Goal: Task Accomplishment & Management: Manage account settings

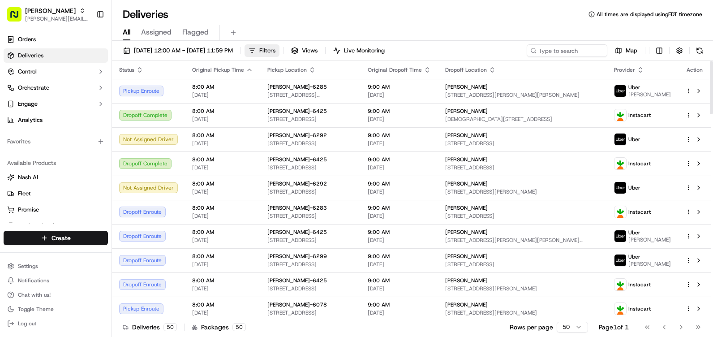
click at [275, 48] on span "Filters" at bounding box center [267, 51] width 16 height 8
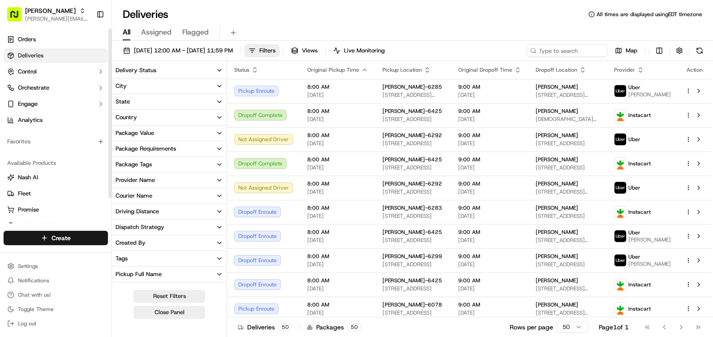
click at [124, 84] on div "City" at bounding box center [120, 86] width 11 height 8
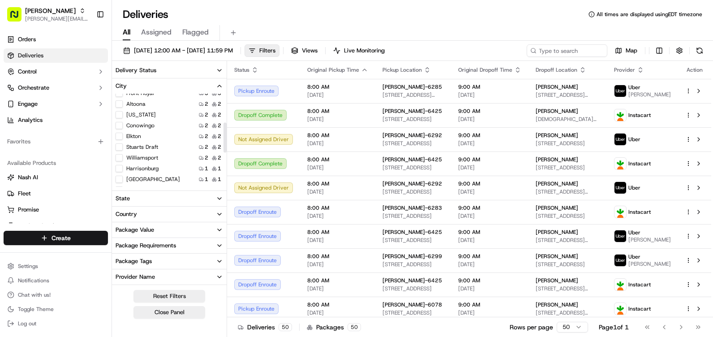
scroll to position [90, 0]
click at [119, 168] on button "Harrisonburg" at bounding box center [118, 167] width 7 height 7
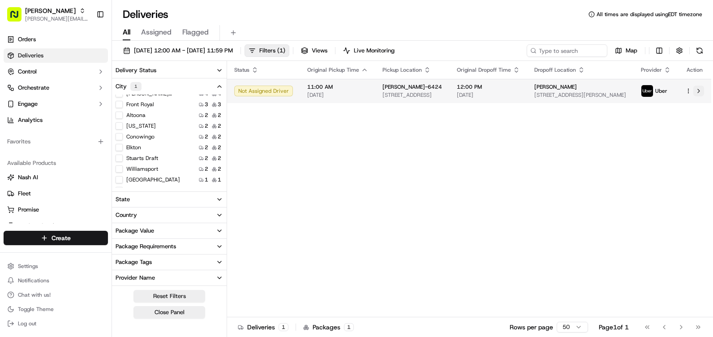
click at [698, 91] on button at bounding box center [698, 91] width 11 height 11
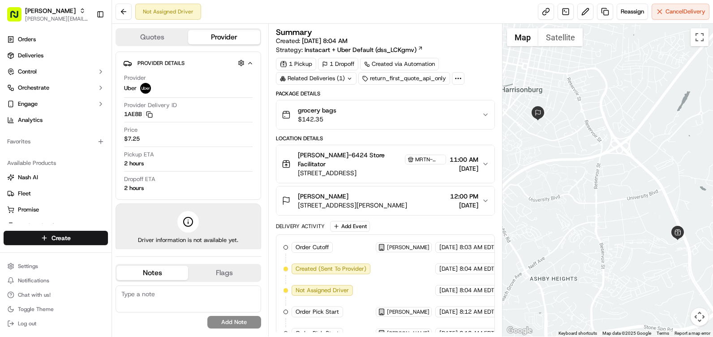
scroll to position [49, 0]
